Goal: Information Seeking & Learning: Learn about a topic

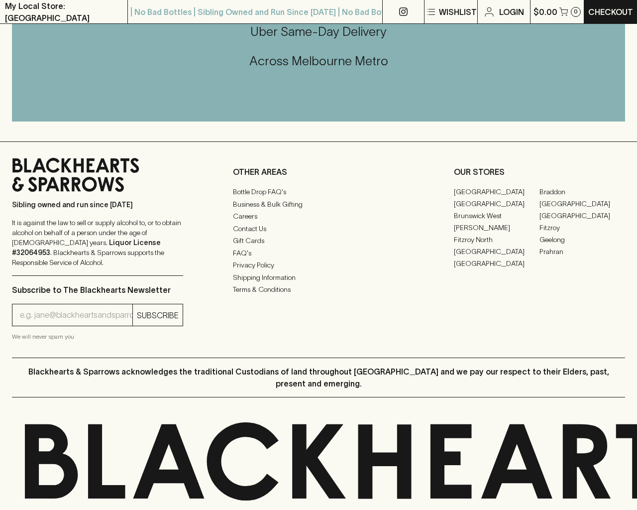
scroll to position [808, 0]
type input "[EMAIL_ADDRESS]"
type input "1"
type input "e"
type input "Espolon Sparkling [PERSON_NAME] 330ml"
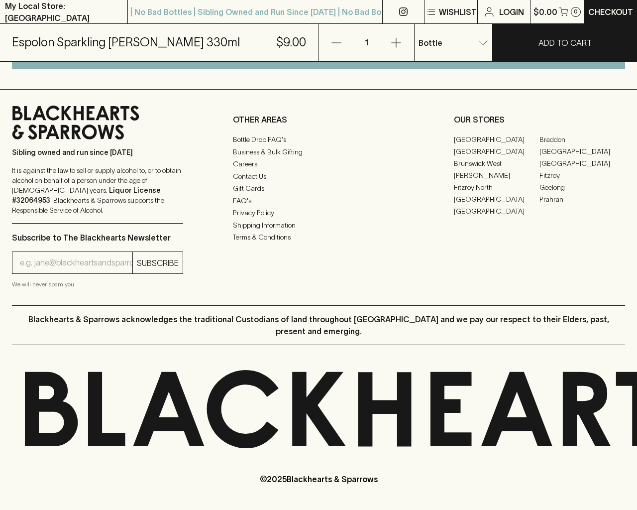
scroll to position [628, 0]
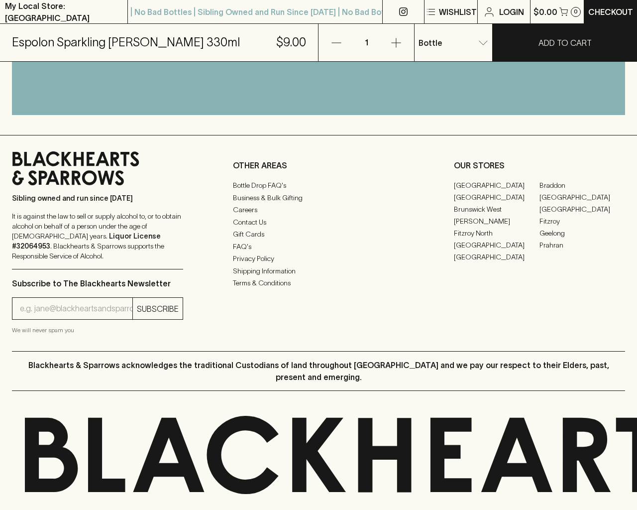
type input "e"
type input "Elderton E Series Chardonnay 2023"
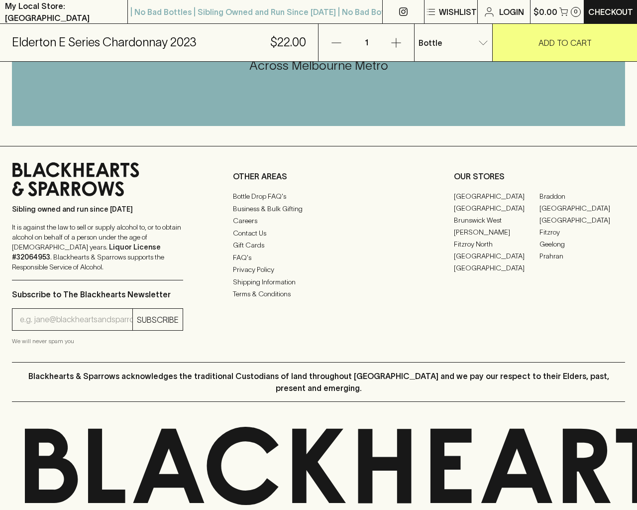
scroll to position [601, 0]
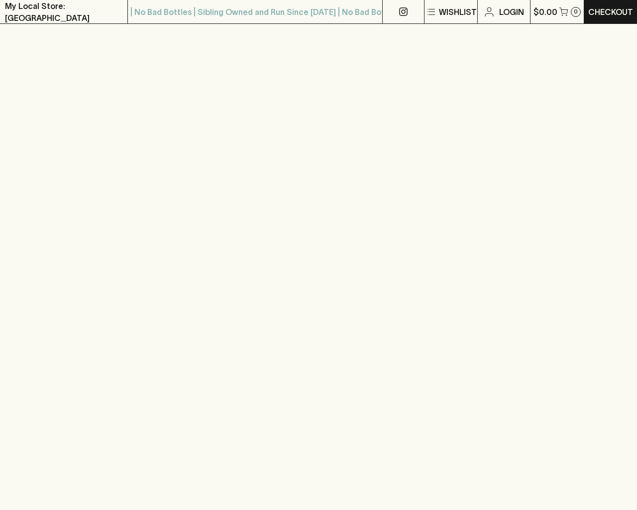
scroll to position [1169, 0]
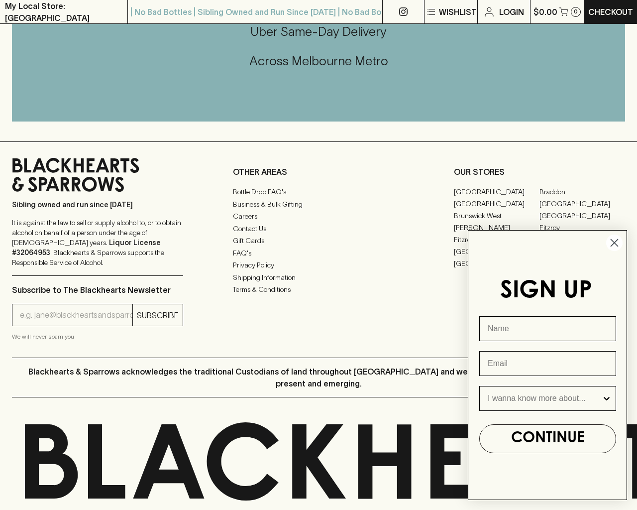
type input "e"
